Goal: Use online tool/utility

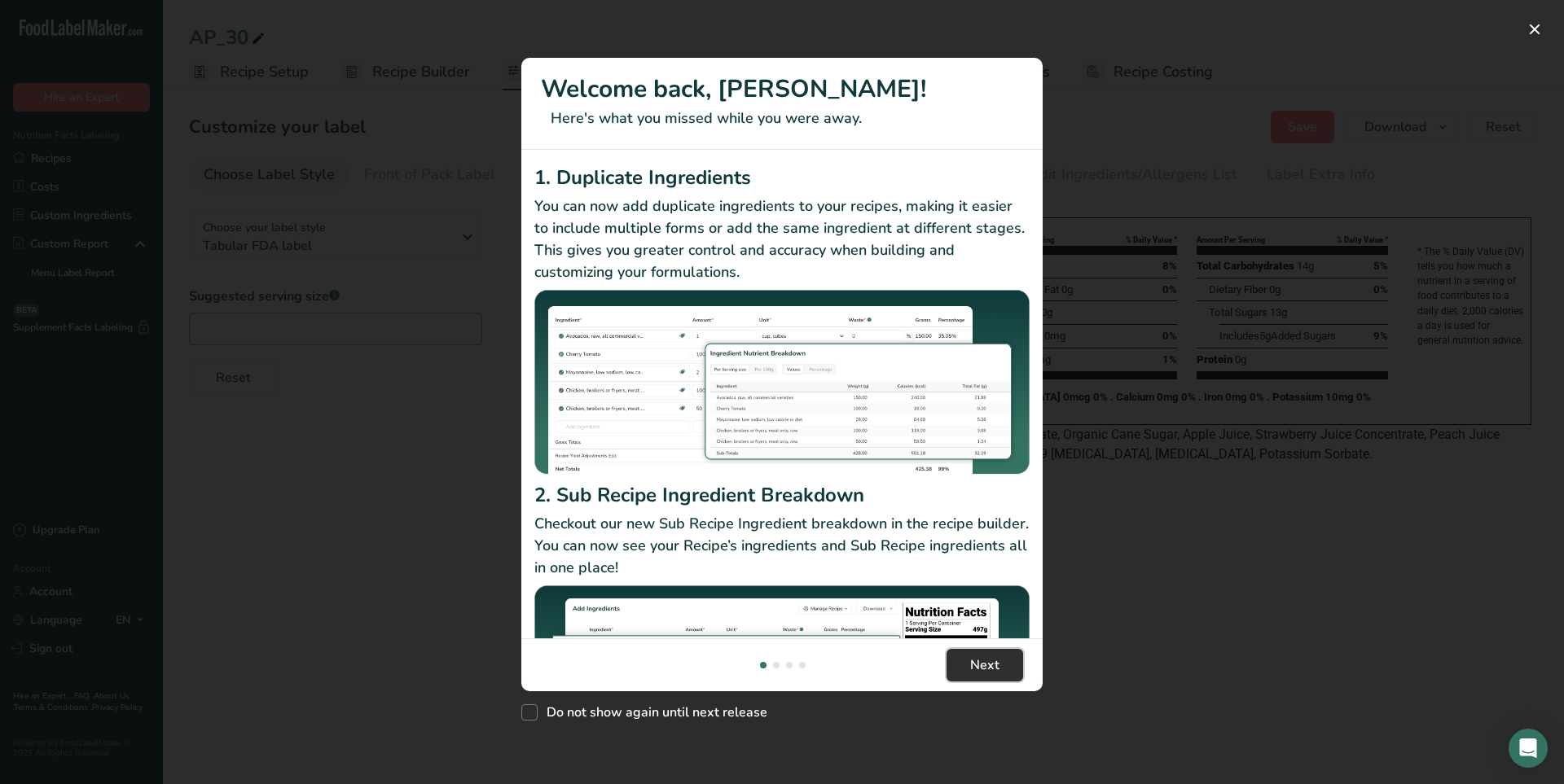
click at [1004, 560] on button "Next" at bounding box center [984, 666] width 76 height 33
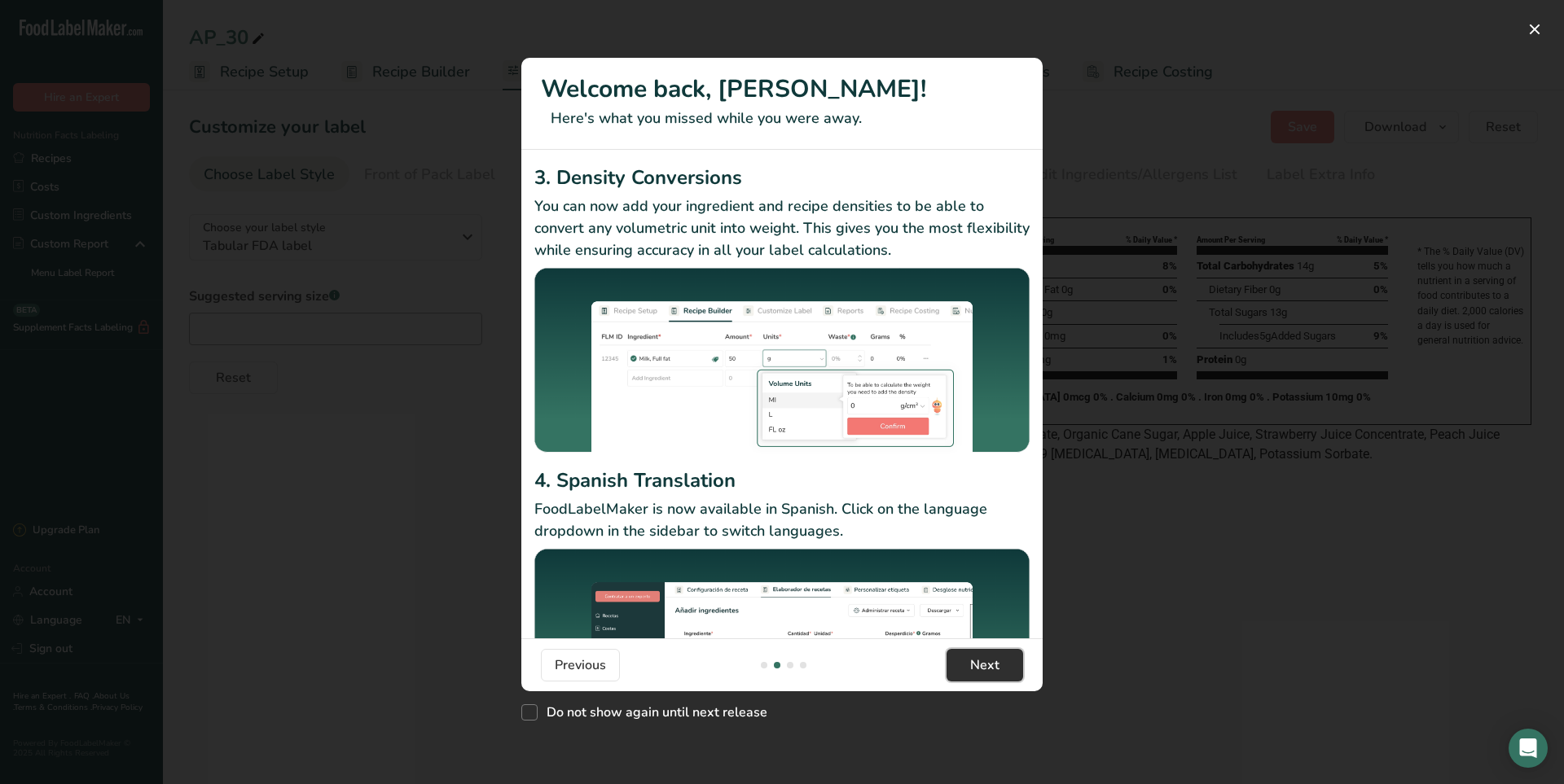
click at [1005, 560] on button "Next" at bounding box center [984, 666] width 76 height 33
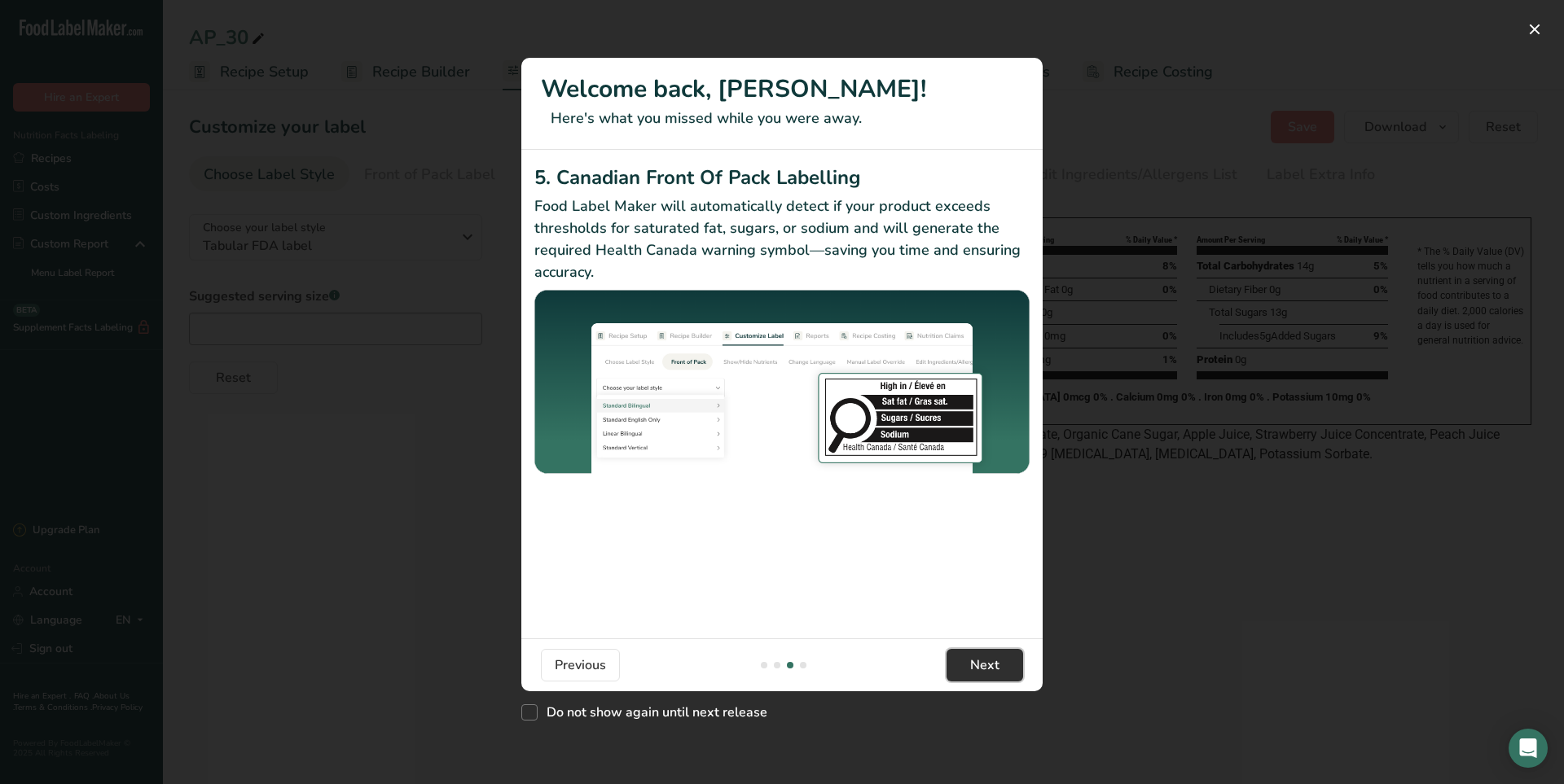
click at [1009, 560] on button "Next" at bounding box center [984, 666] width 76 height 33
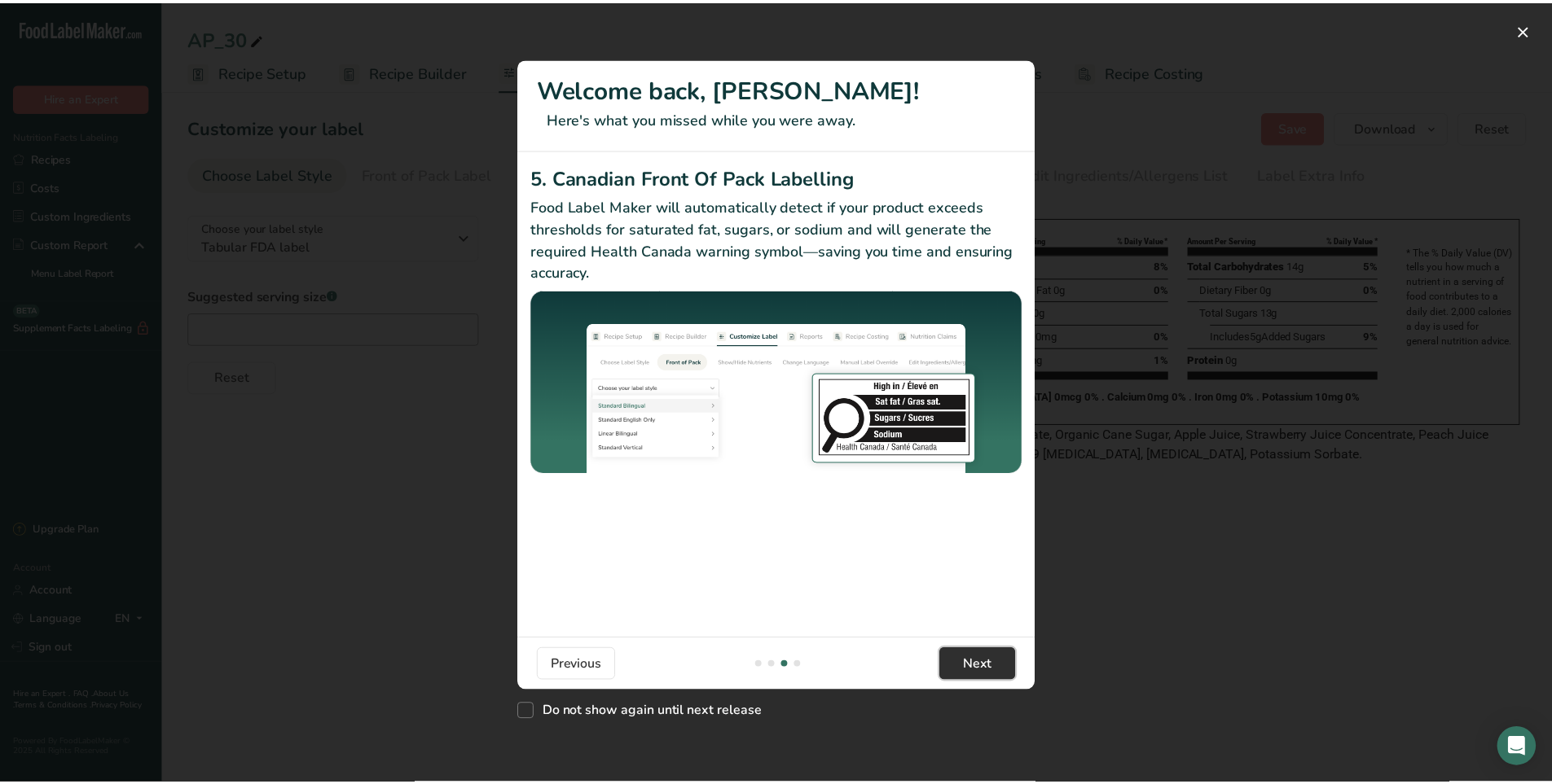
scroll to position [0, 1564]
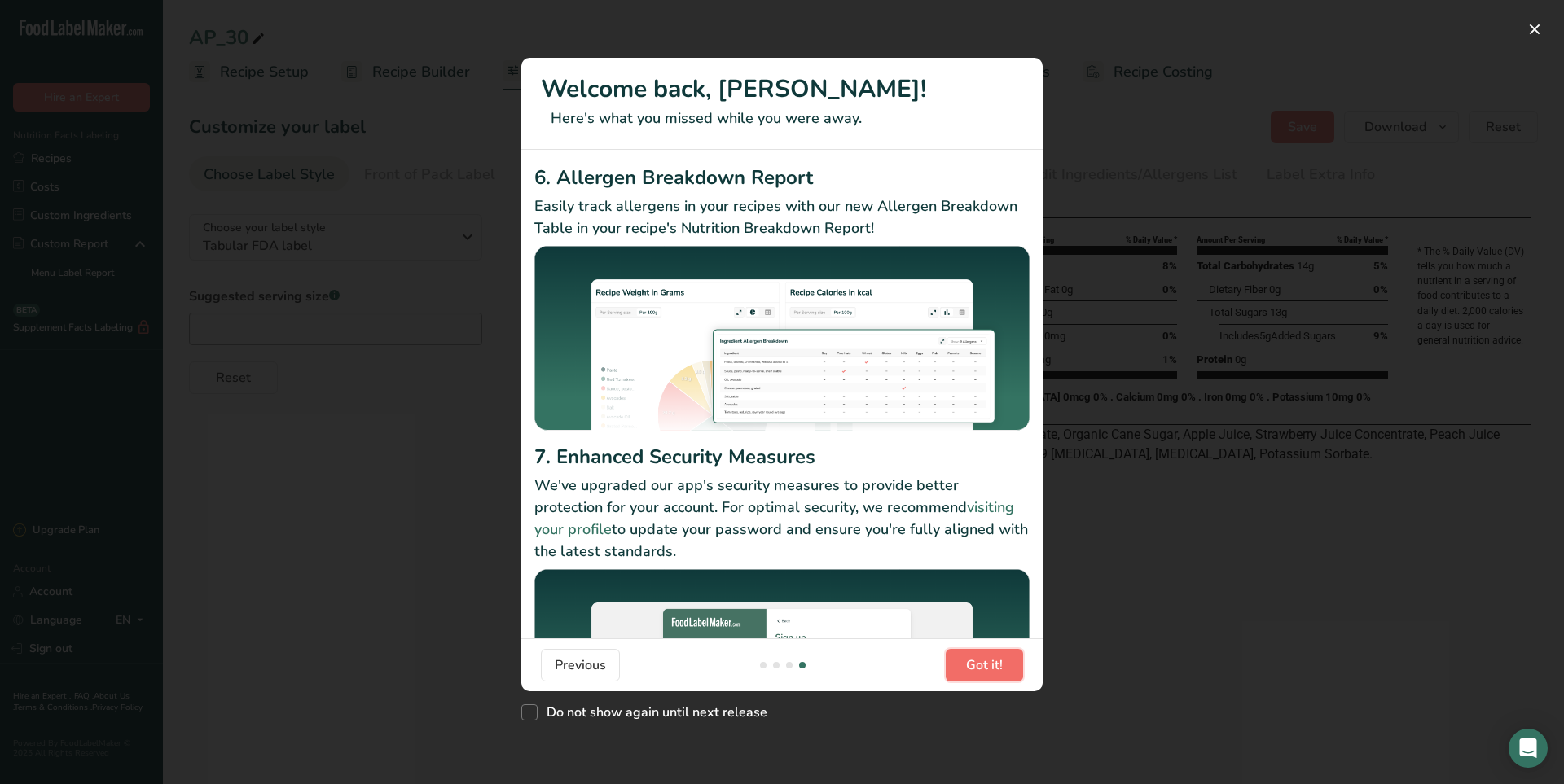
click at [1009, 560] on button "Got it!" at bounding box center [984, 666] width 77 height 33
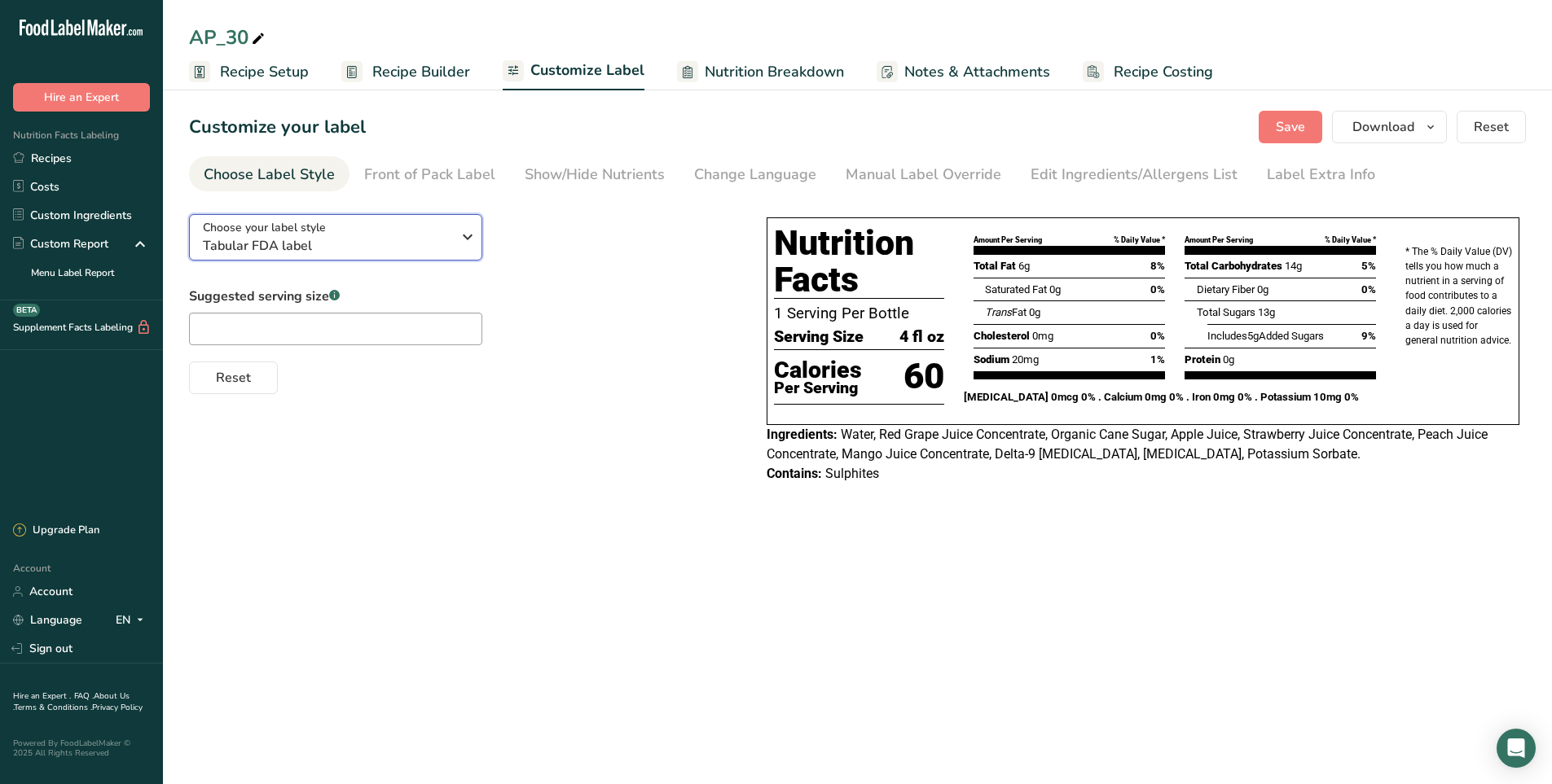
click at [378, 236] on span "Tabular FDA label" at bounding box center [326, 246] width 249 height 20
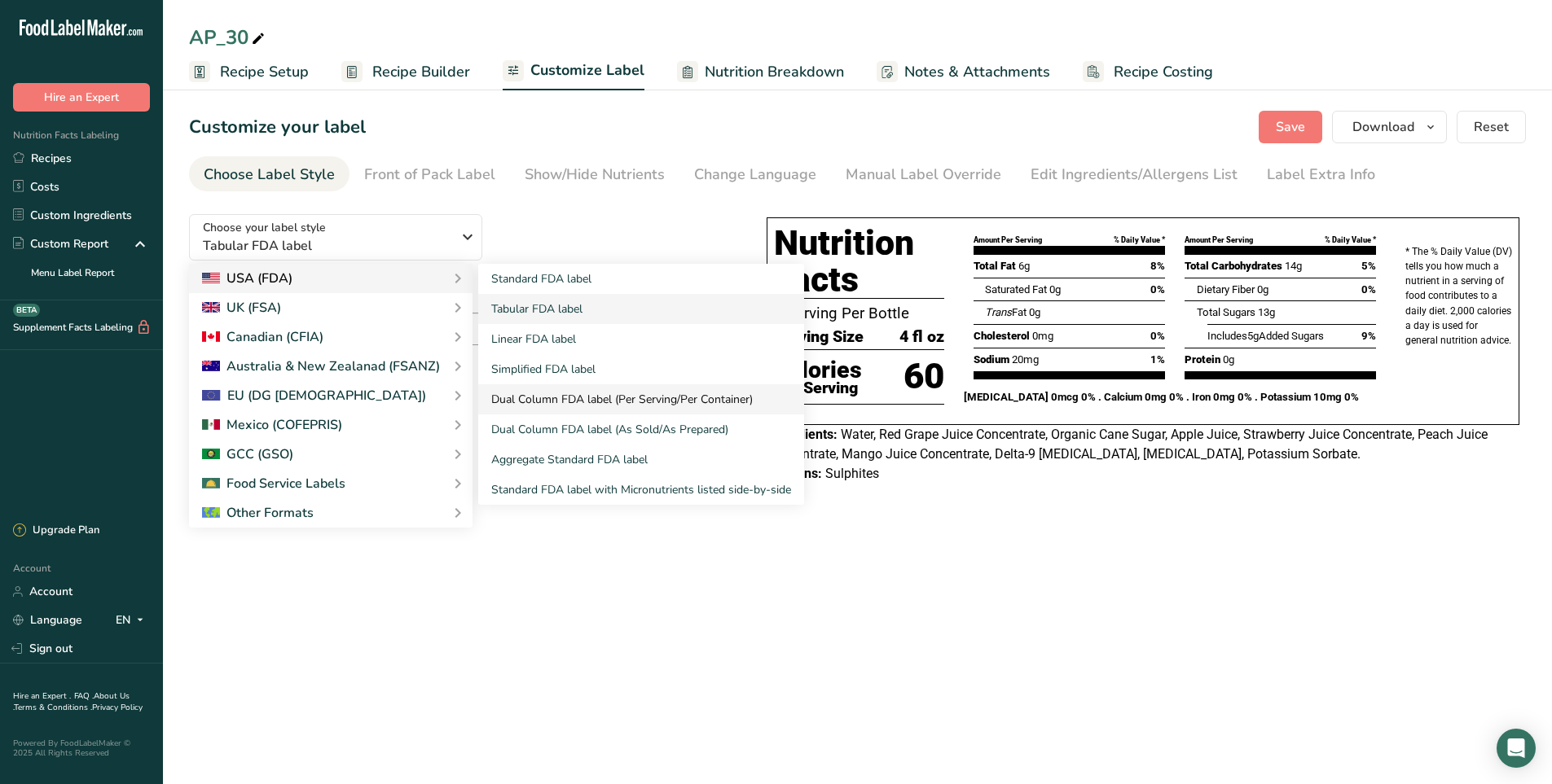
click at [596, 397] on link "Dual Column FDA label (Per Serving/Per Container)" at bounding box center [641, 399] width 326 height 30
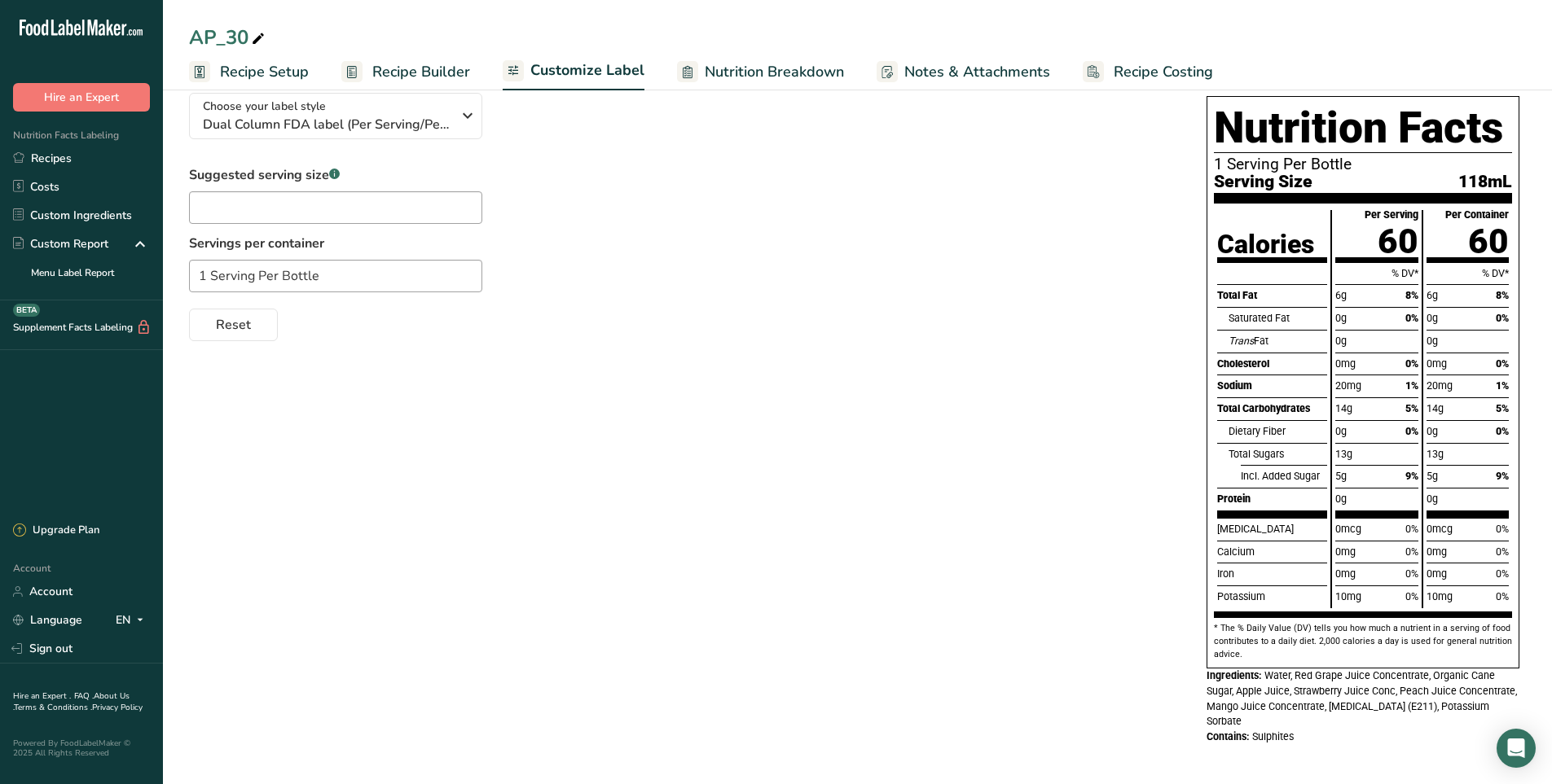
scroll to position [125, 0]
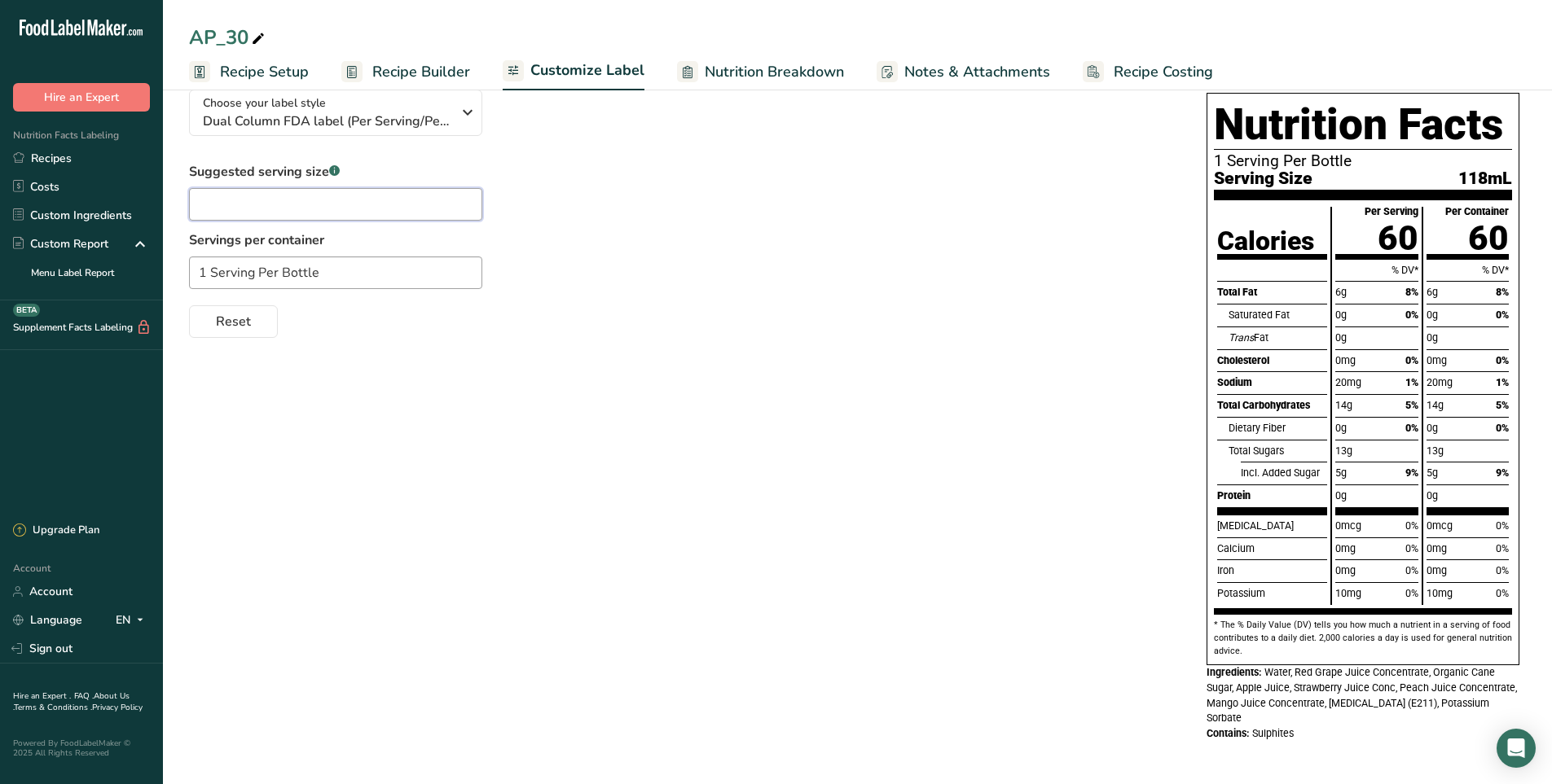
click at [264, 212] on input "text" at bounding box center [336, 204] width 294 height 33
click at [305, 202] on input "text" at bounding box center [336, 204] width 294 height 33
type input "1 oz"
click at [321, 268] on input "1 Serving Per Bottle" at bounding box center [336, 273] width 294 height 33
drag, startPoint x: 203, startPoint y: 273, endPoint x: 165, endPoint y: 273, distance: 38.0
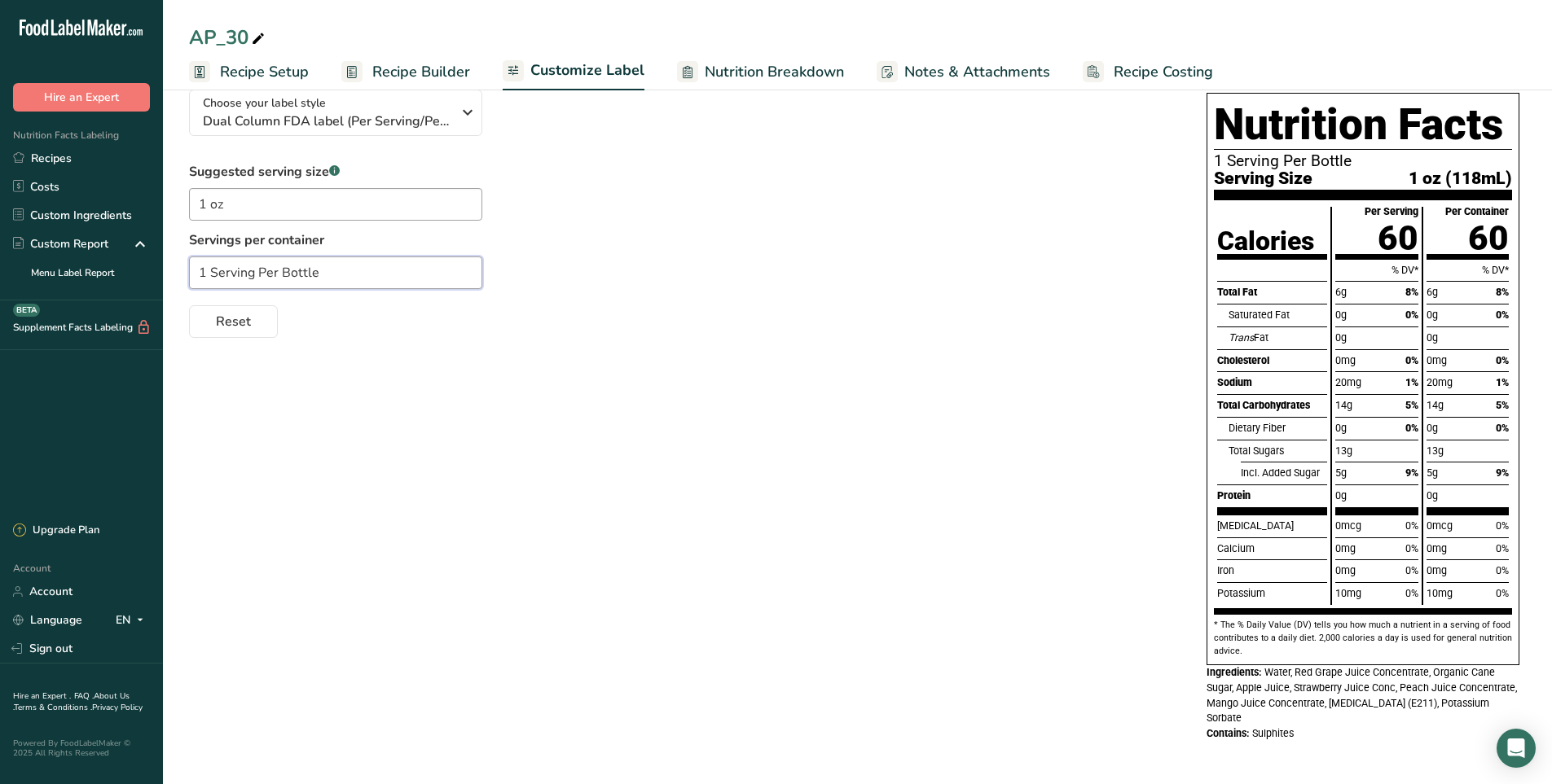
click at [165, 273] on section "Customize your label Save Download Choose what to show on your downloaded label…" at bounding box center [857, 371] width 1389 height 824
type input "4 Serving Per Bottle"
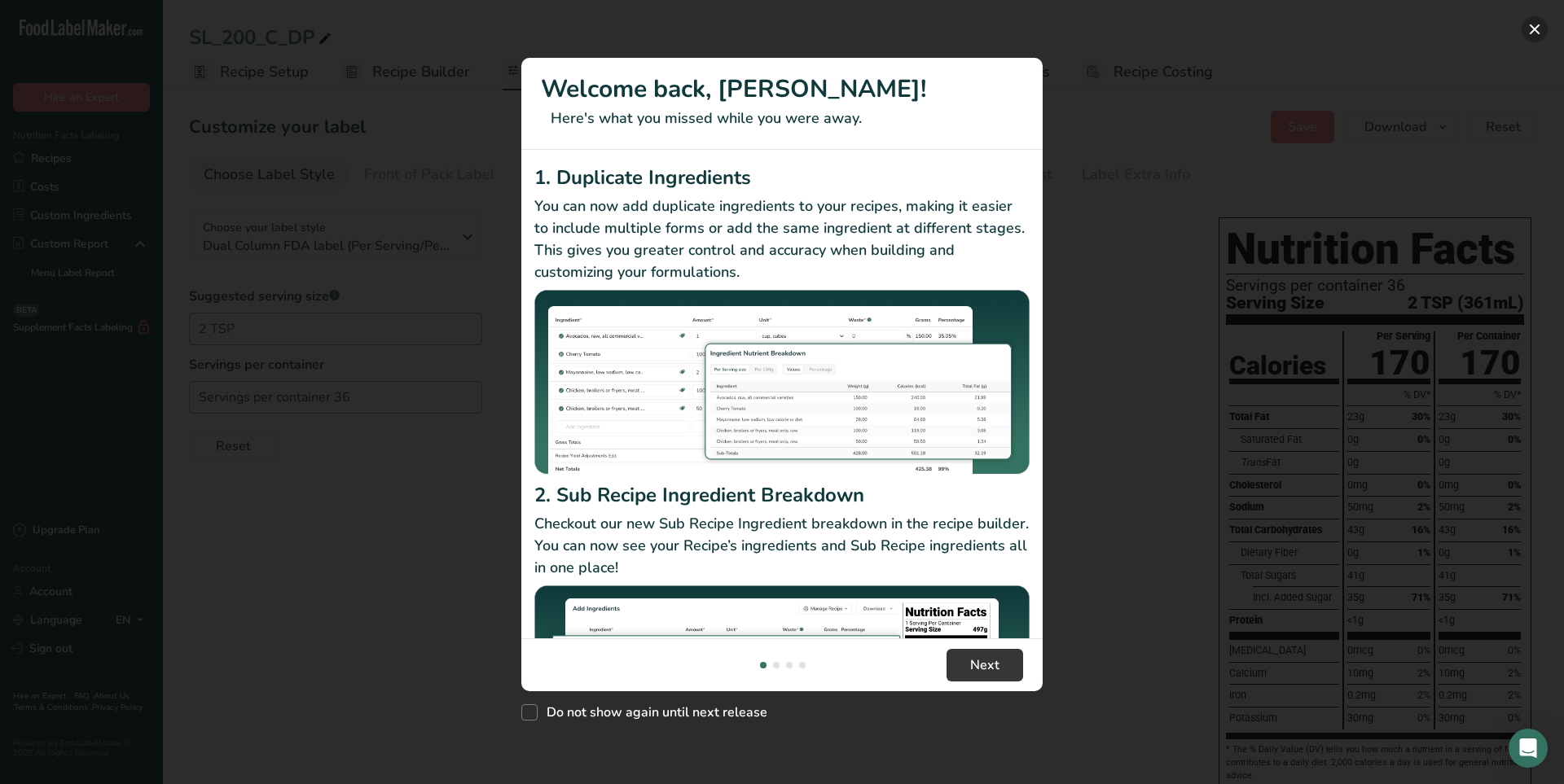
click at [1042, 30] on button "New Features" at bounding box center [1534, 30] width 26 height 26
